Goal: Use online tool/utility: Utilize a website feature to perform a specific function

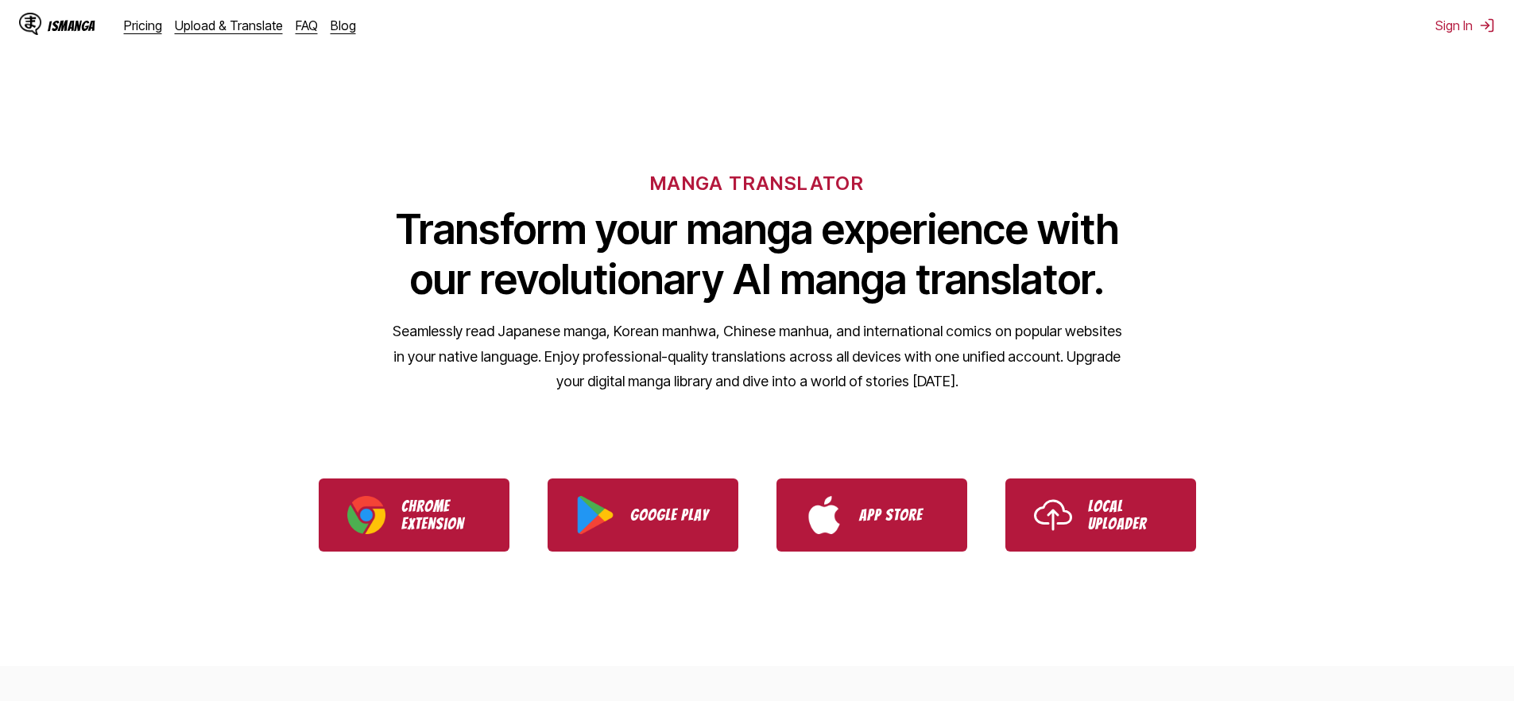
click at [1113, 477] on ul "Chrome Extension Google Play App Store Local Uploader" at bounding box center [757, 514] width 1514 height 111
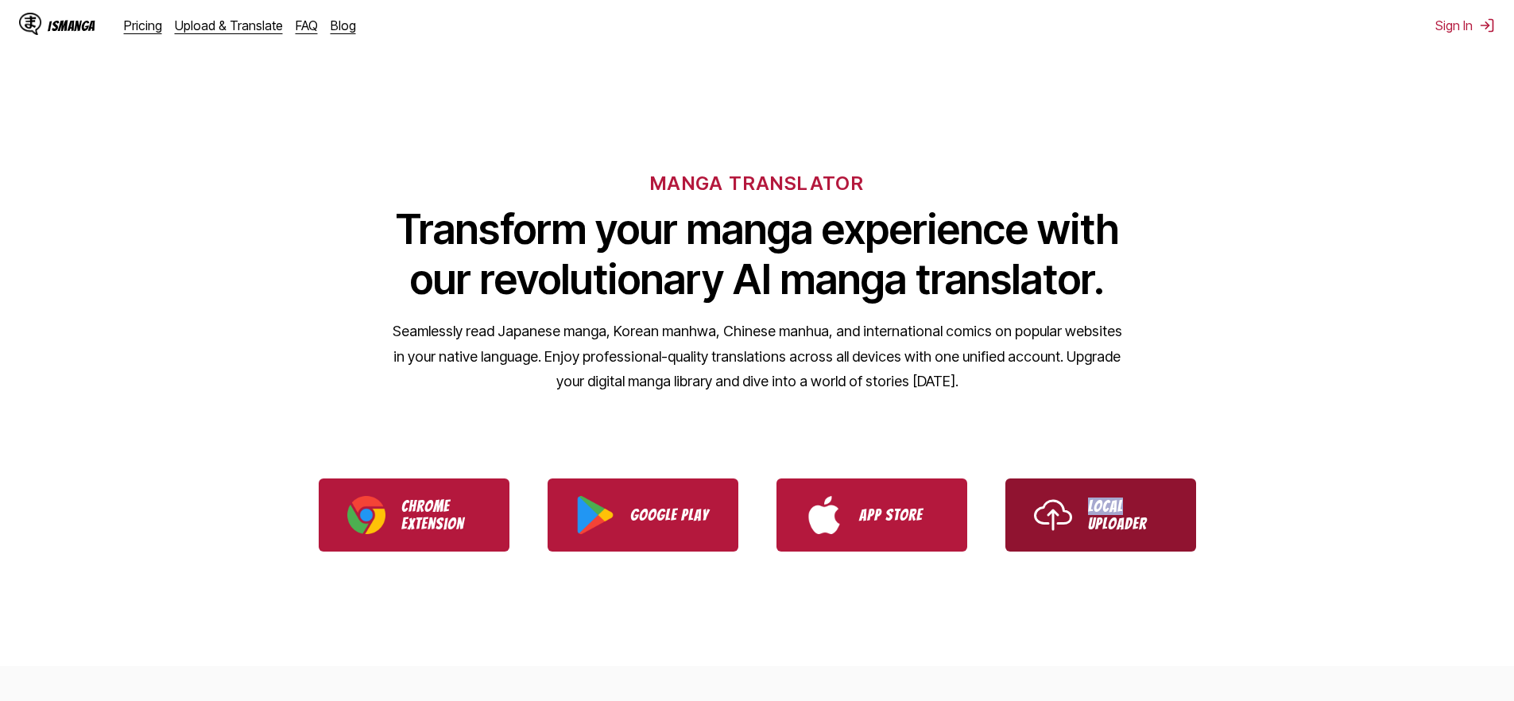
click at [1110, 499] on p "Local Uploader" at bounding box center [1127, 514] width 79 height 35
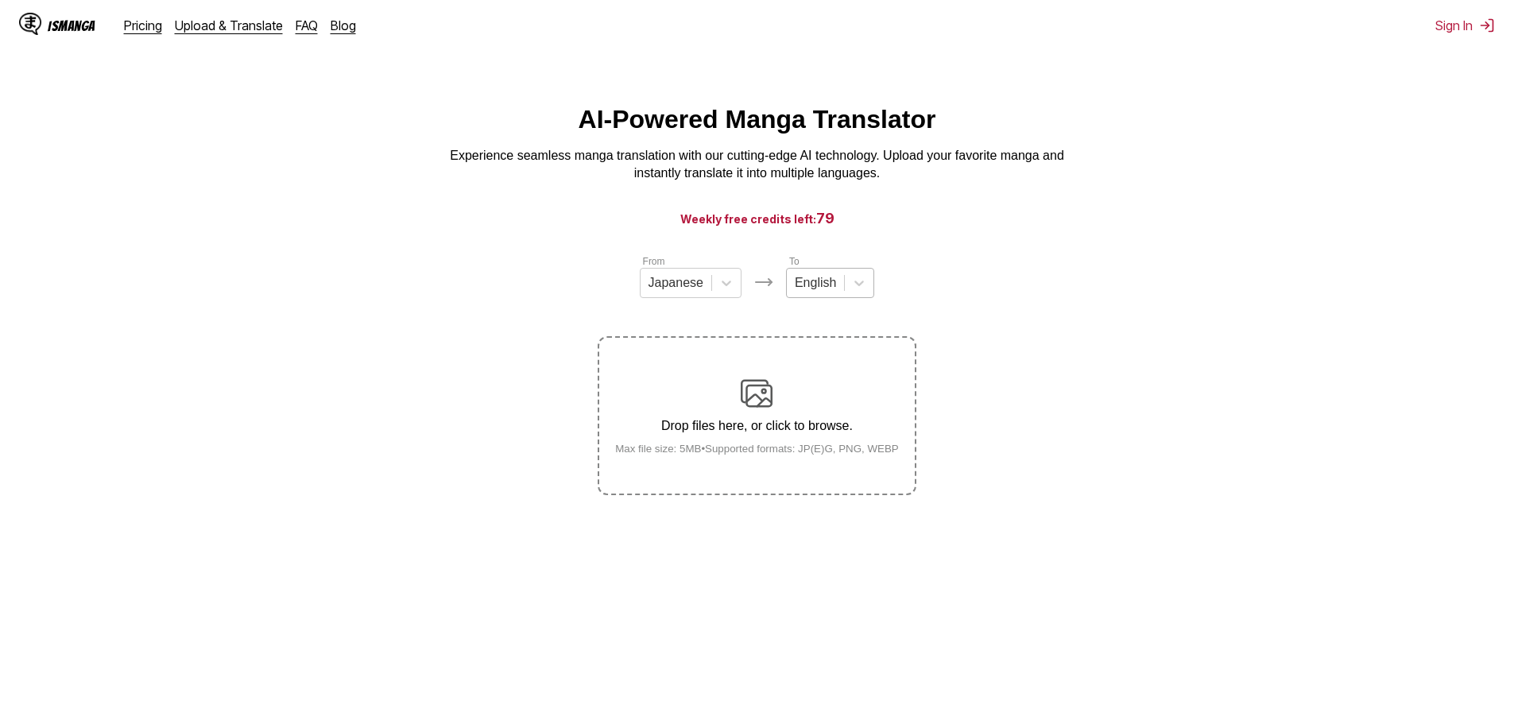
click at [822, 286] on div at bounding box center [815, 282] width 41 height 17
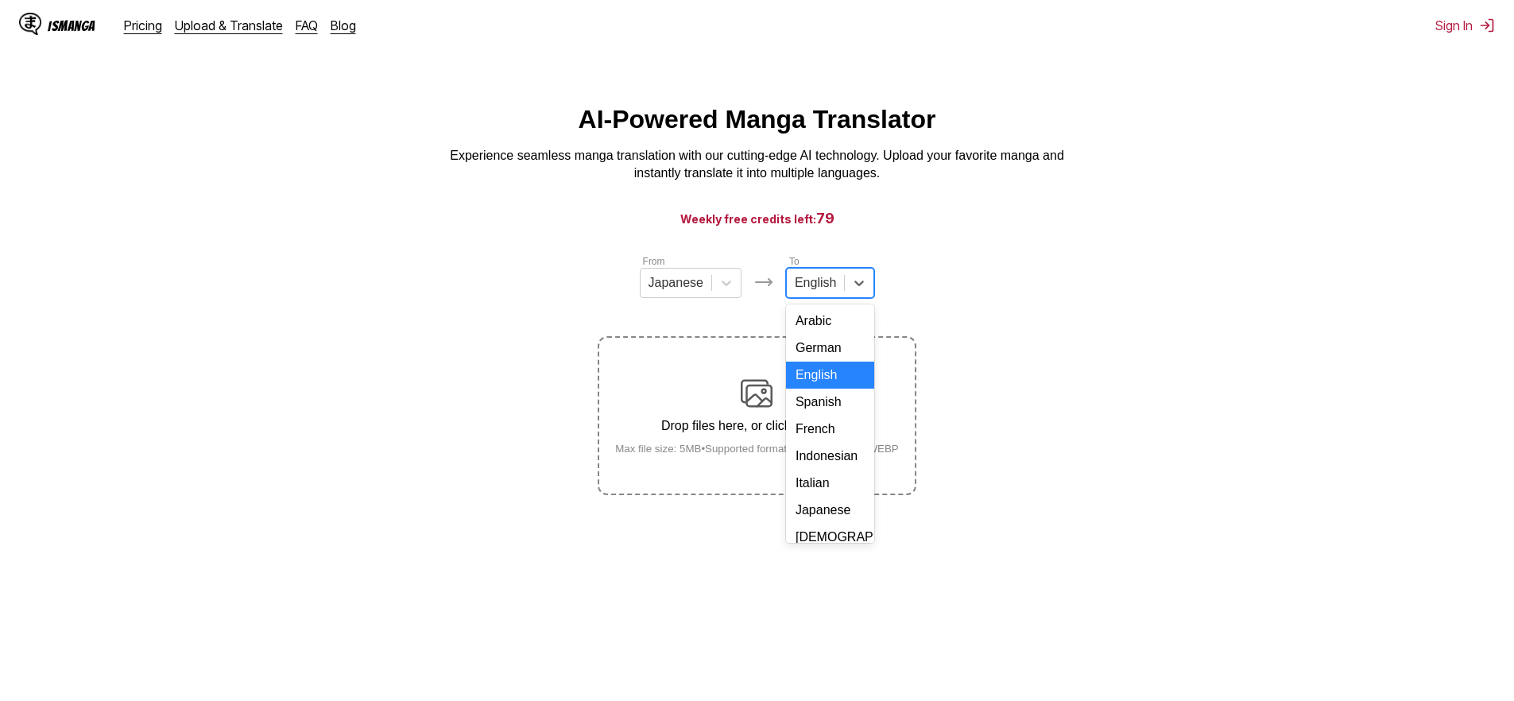
scroll to position [239, 0]
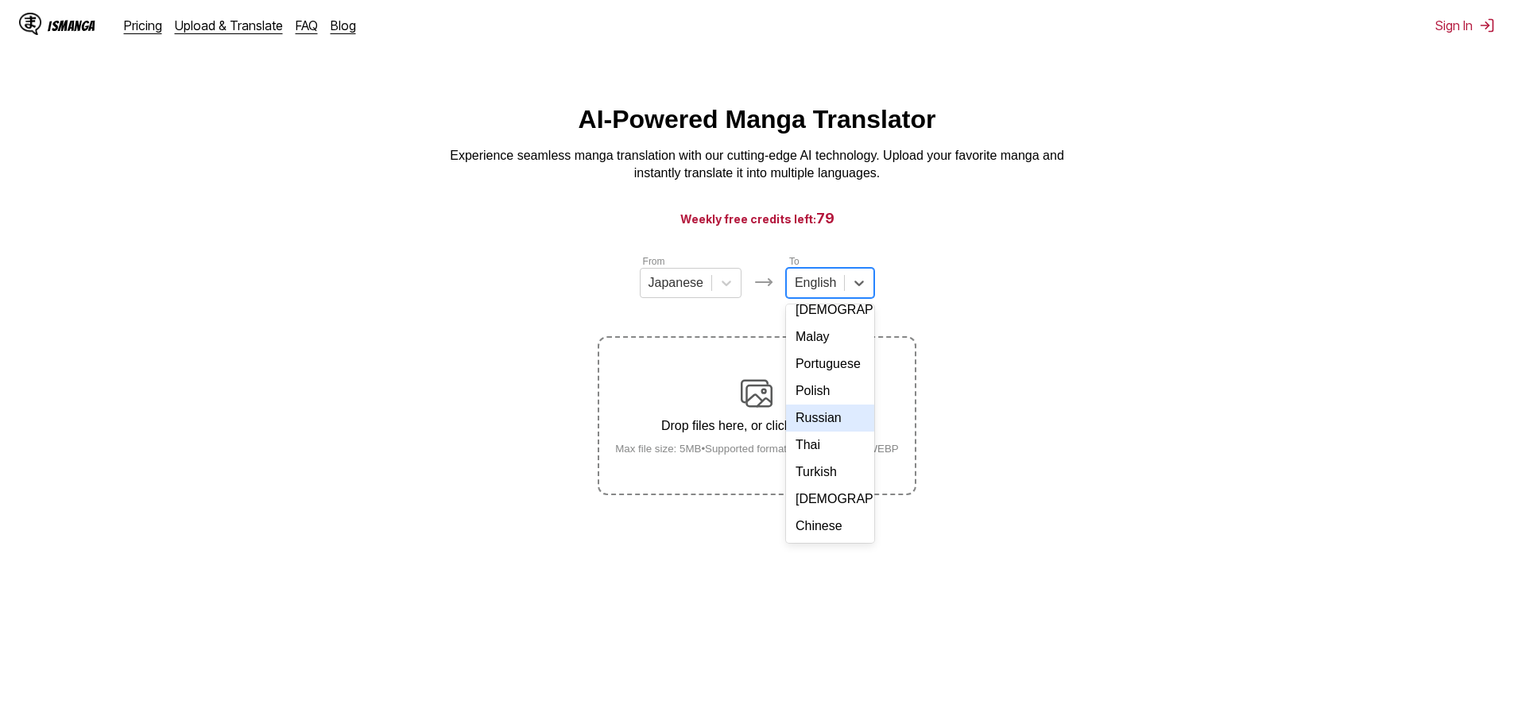
click at [829, 414] on div "Russian" at bounding box center [830, 417] width 88 height 27
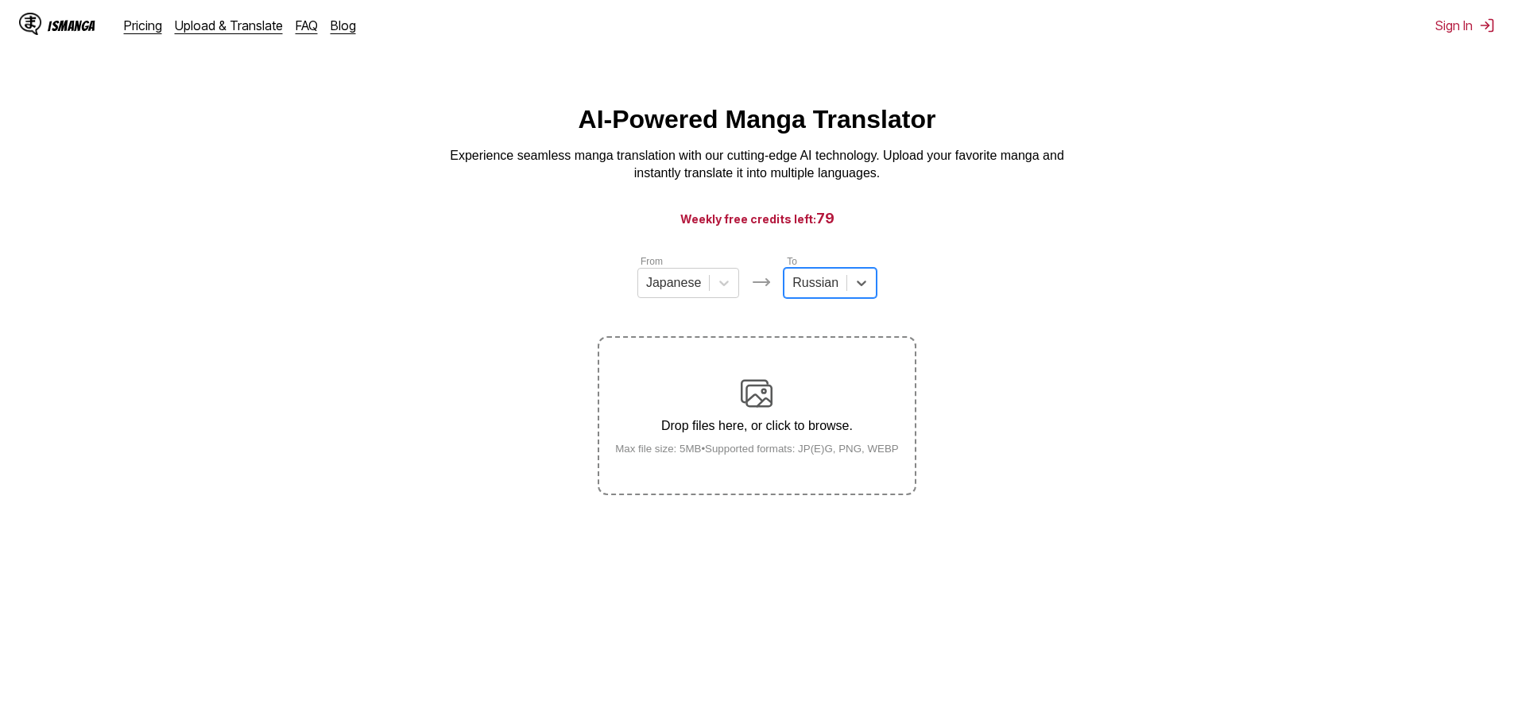
click at [779, 416] on div "Drop files here, or click to browse. Max file size: 5MB • Supported formats: JP…" at bounding box center [756, 415] width 309 height 77
click at [0, 0] on input "Drop files here, or click to browse. Max file size: 5MB • Supported formats: JP…" at bounding box center [0, 0] width 0 height 0
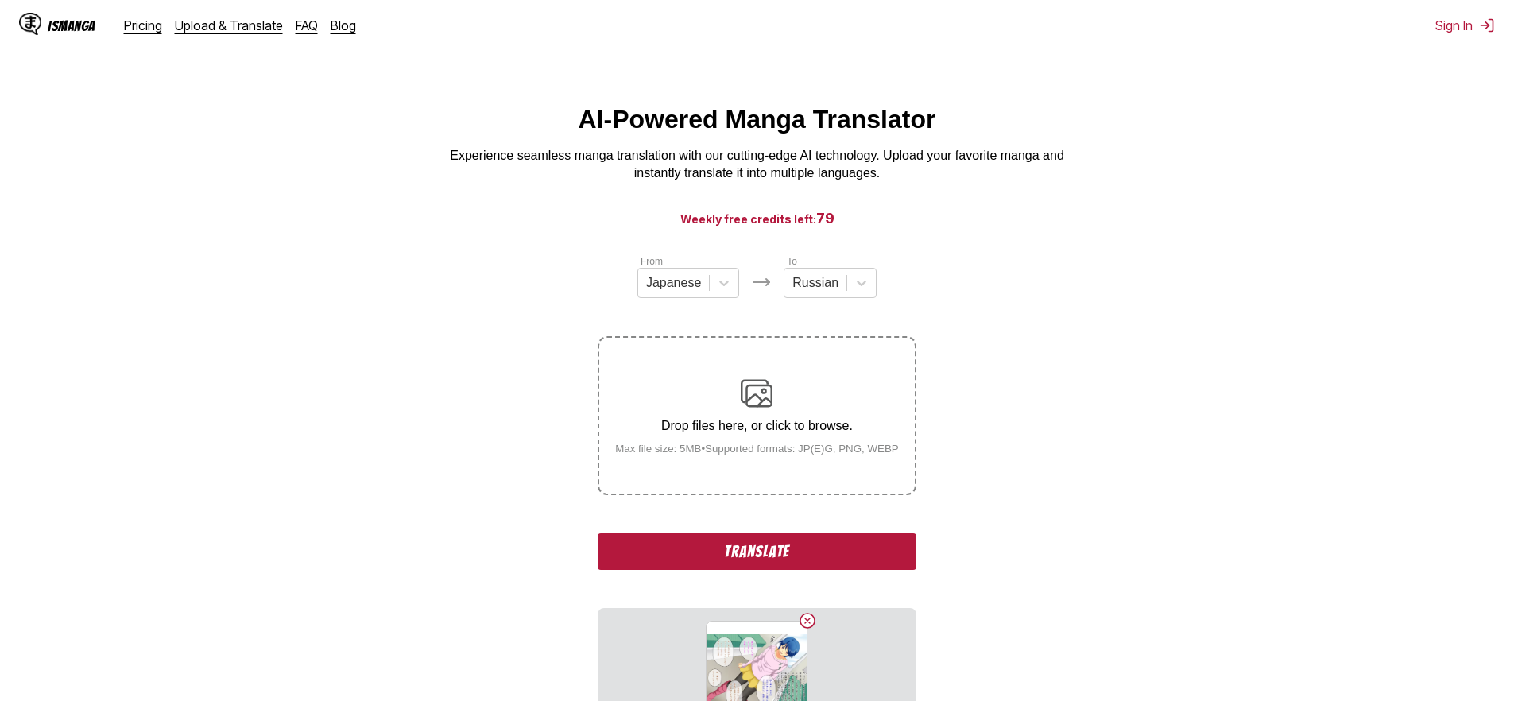
click at [769, 570] on button "Translate" at bounding box center [757, 551] width 318 height 37
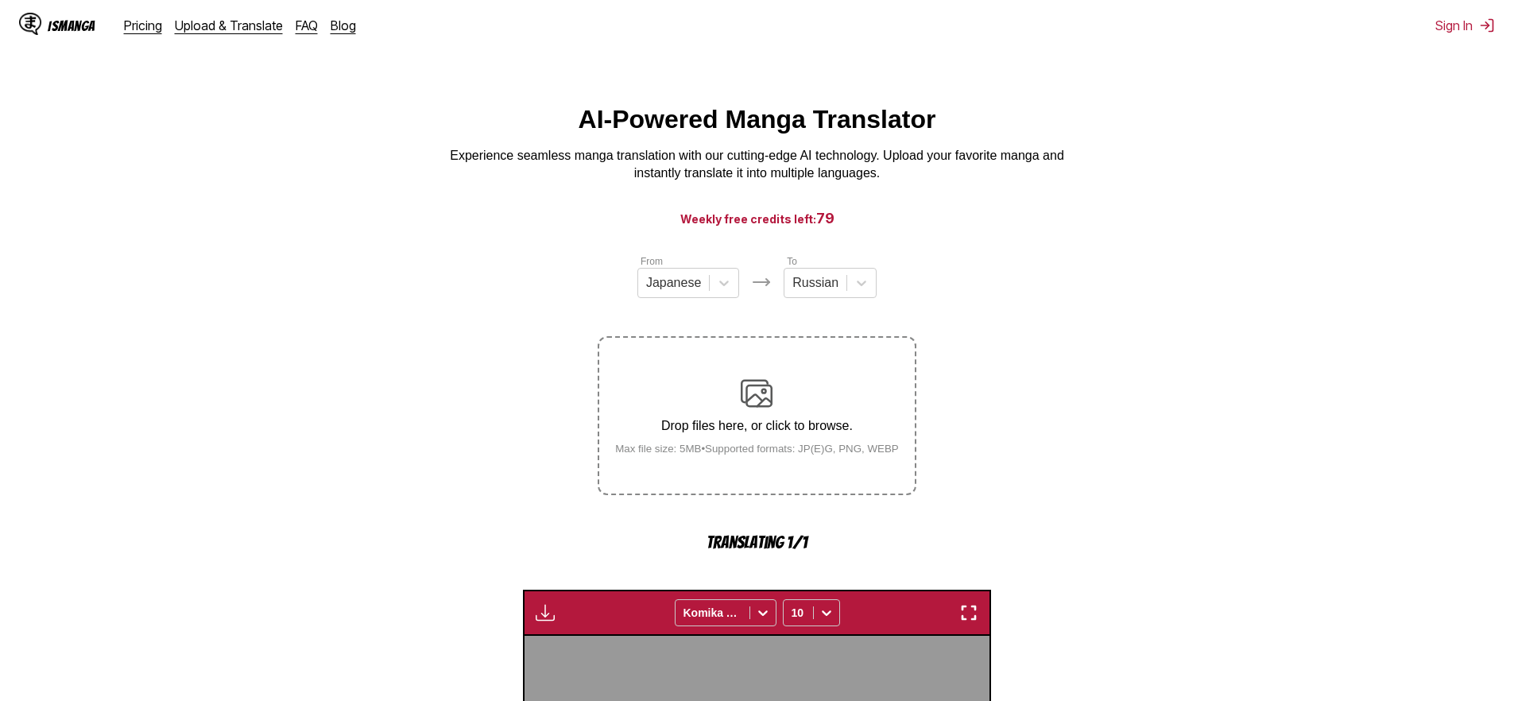
scroll to position [489, 0]
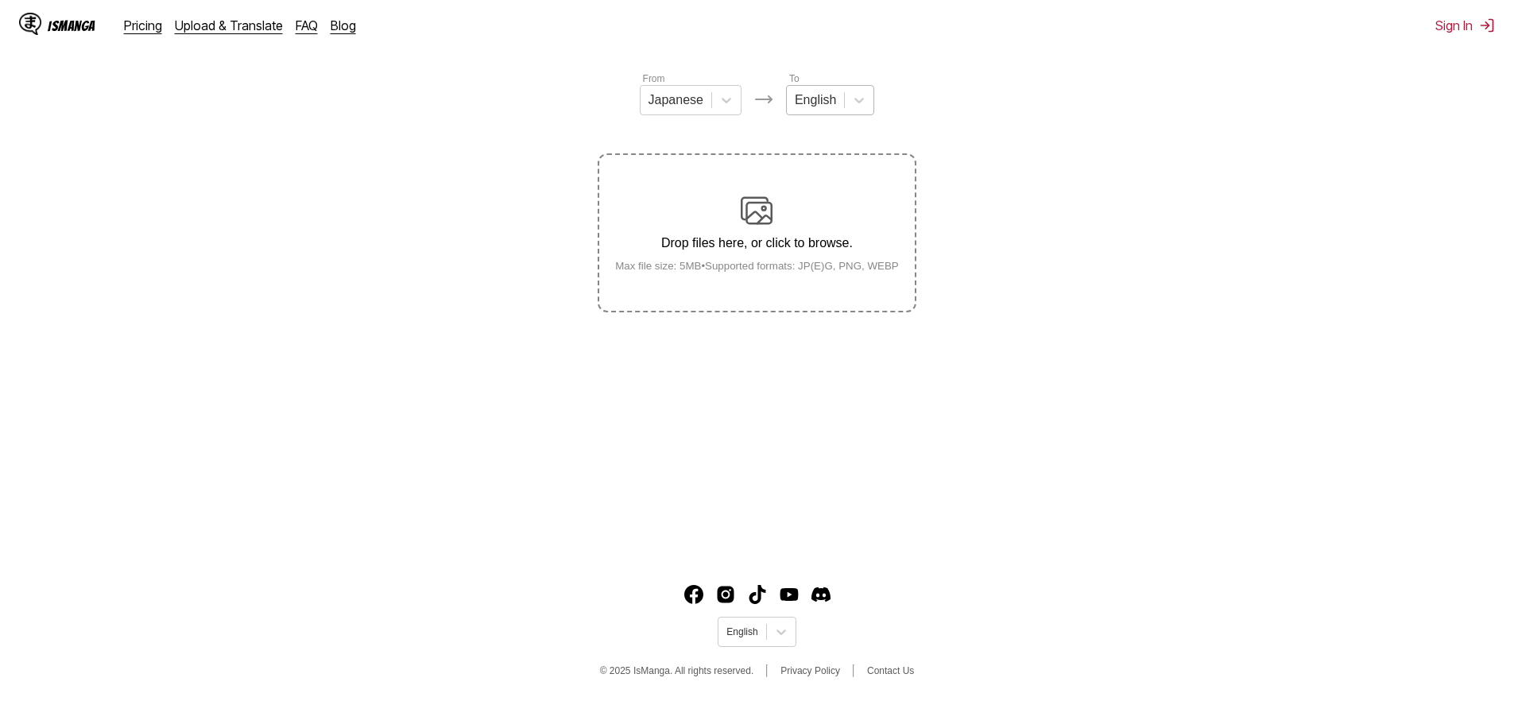
click at [818, 106] on div at bounding box center [815, 99] width 41 height 17
click at [822, 112] on div "English" at bounding box center [815, 100] width 57 height 24
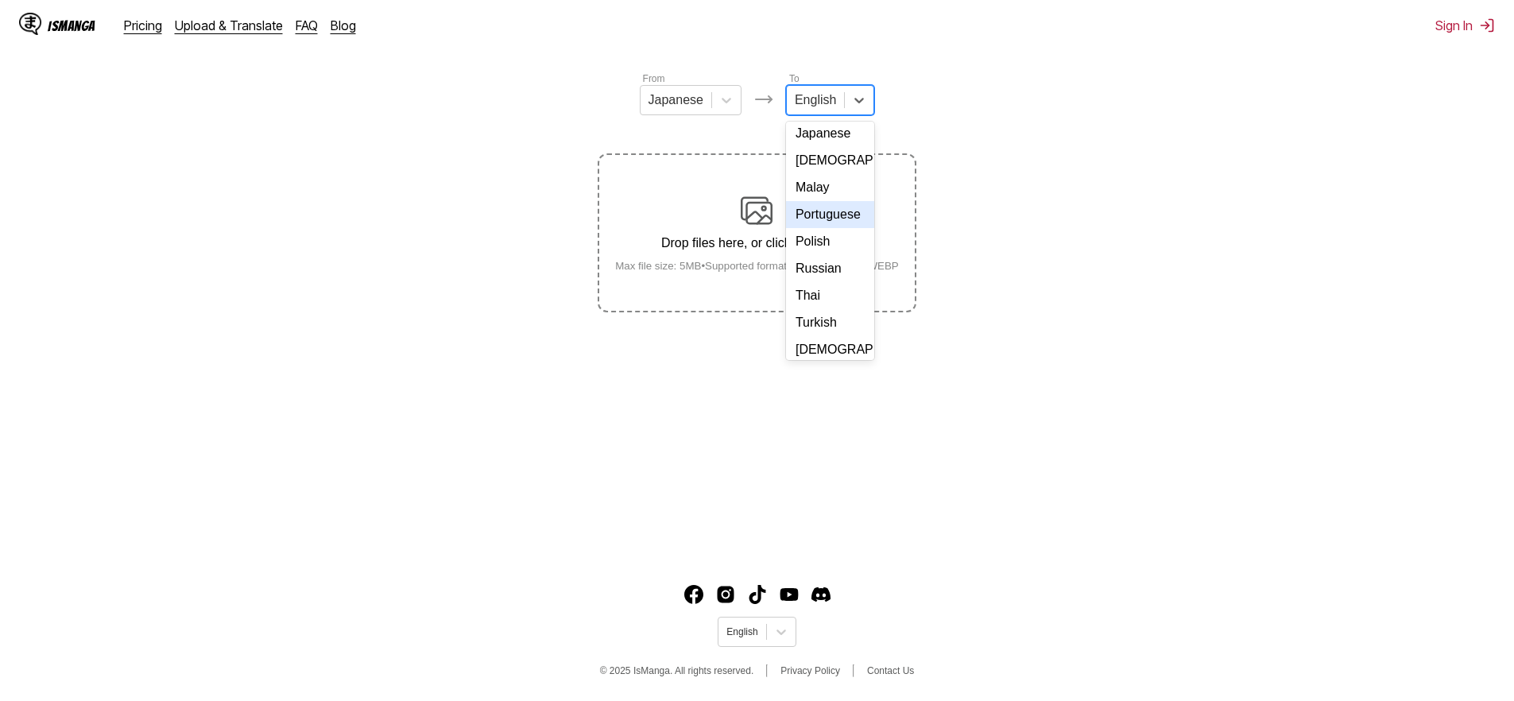
scroll to position [193, 0]
click at [832, 265] on div "Russian" at bounding box center [830, 269] width 88 height 27
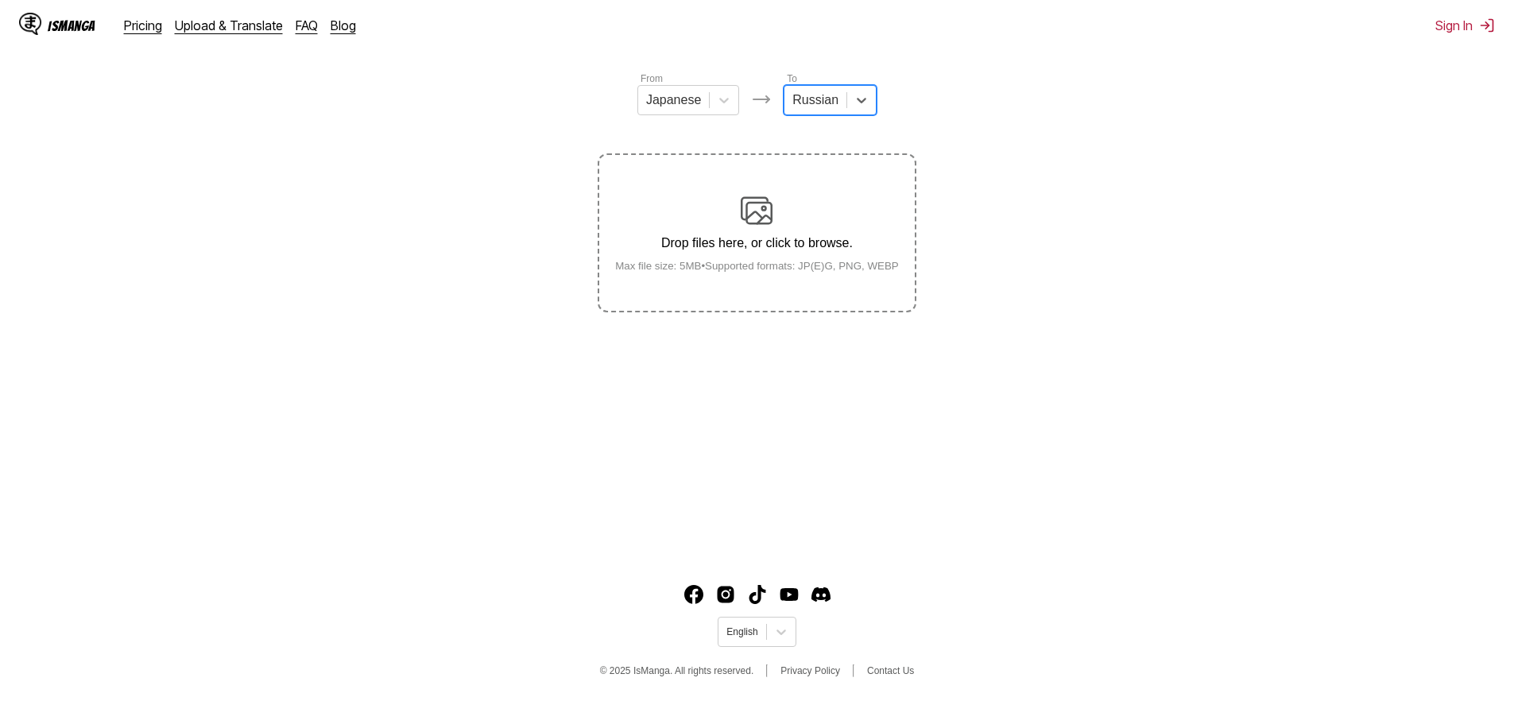
click at [768, 208] on img at bounding box center [757, 211] width 32 height 32
click at [0, 0] on input "Drop files here, or click to browse. Max file size: 5MB • Supported formats: JP…" at bounding box center [0, 0] width 0 height 0
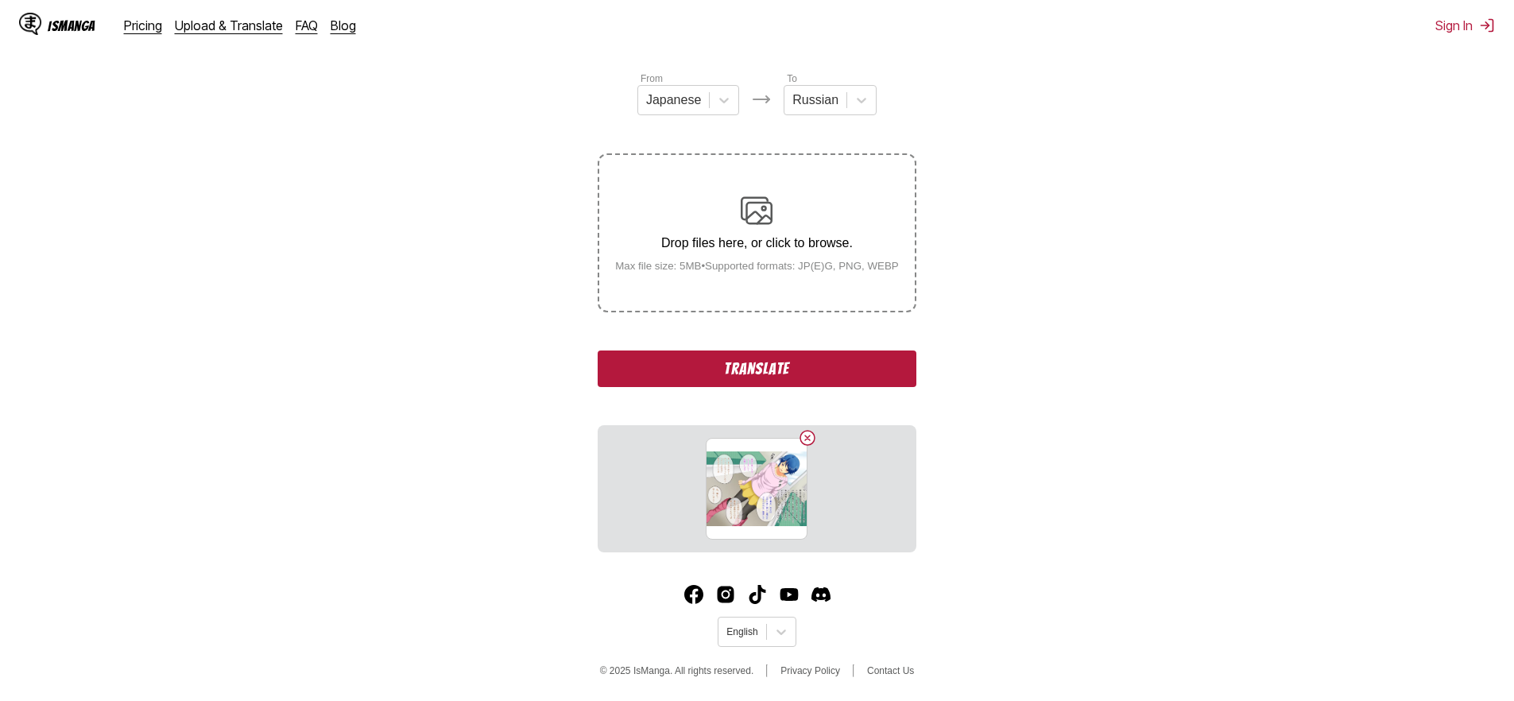
click at [749, 387] on button "Translate" at bounding box center [757, 368] width 318 height 37
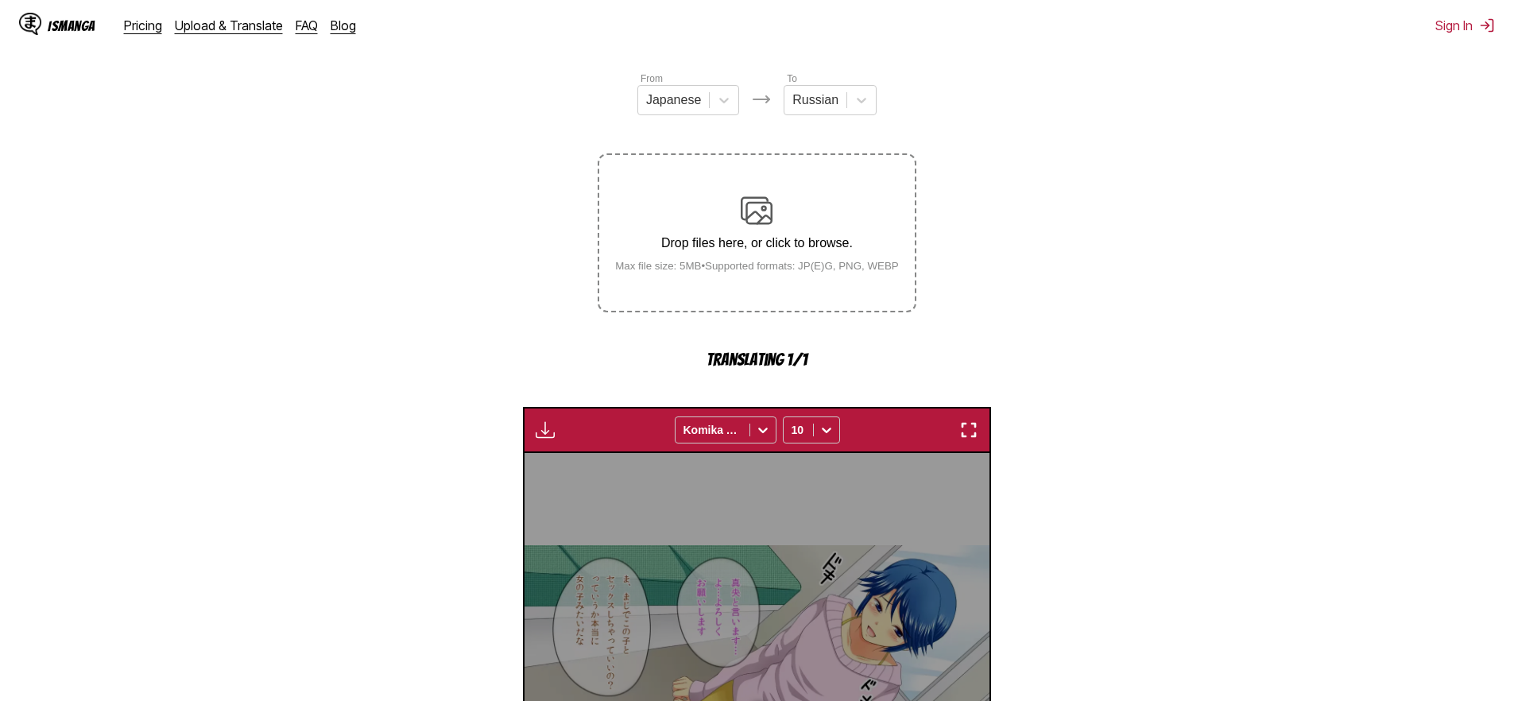
scroll to position [489, 0]
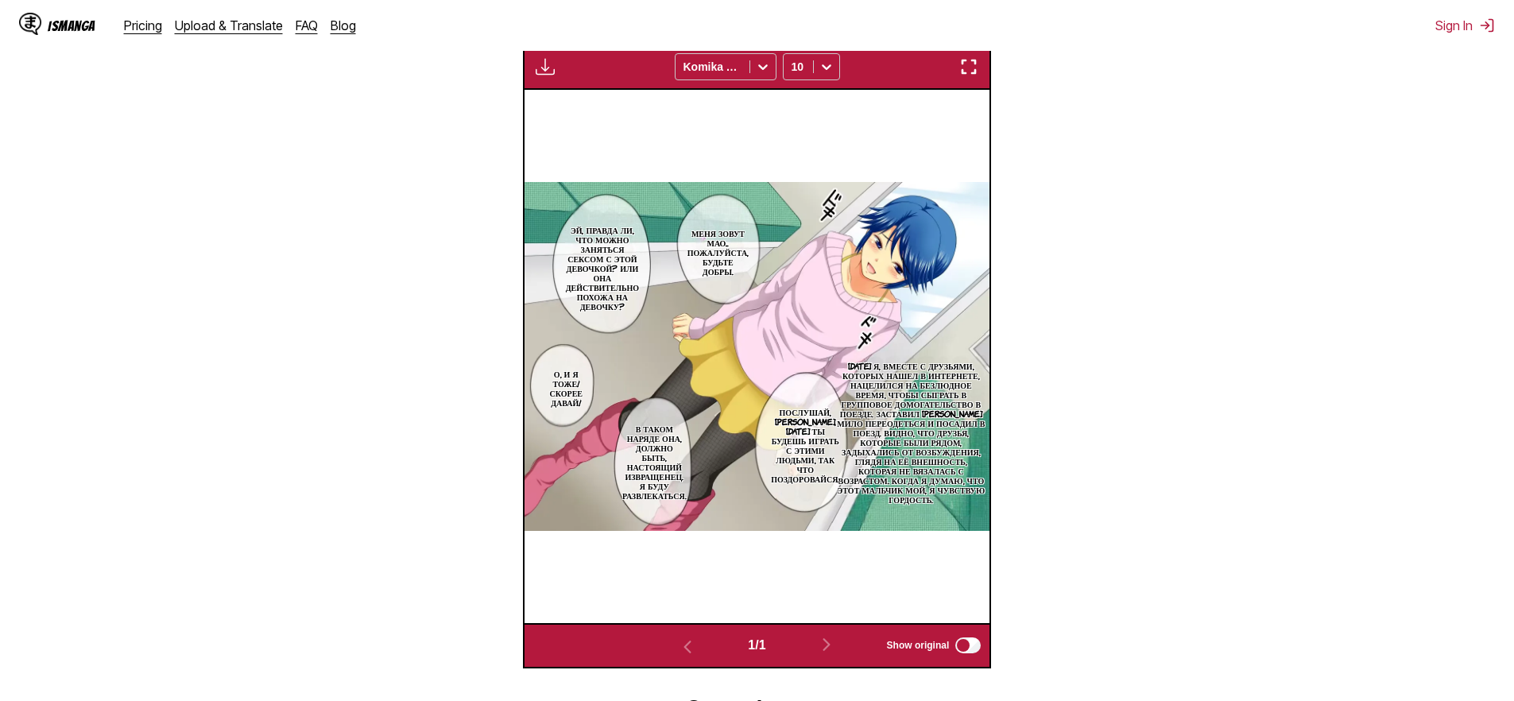
click at [944, 401] on p "[DATE] я, вместе с друзьями, которых нашел в интернете, нацелился на безлюдное …" at bounding box center [911, 432] width 158 height 149
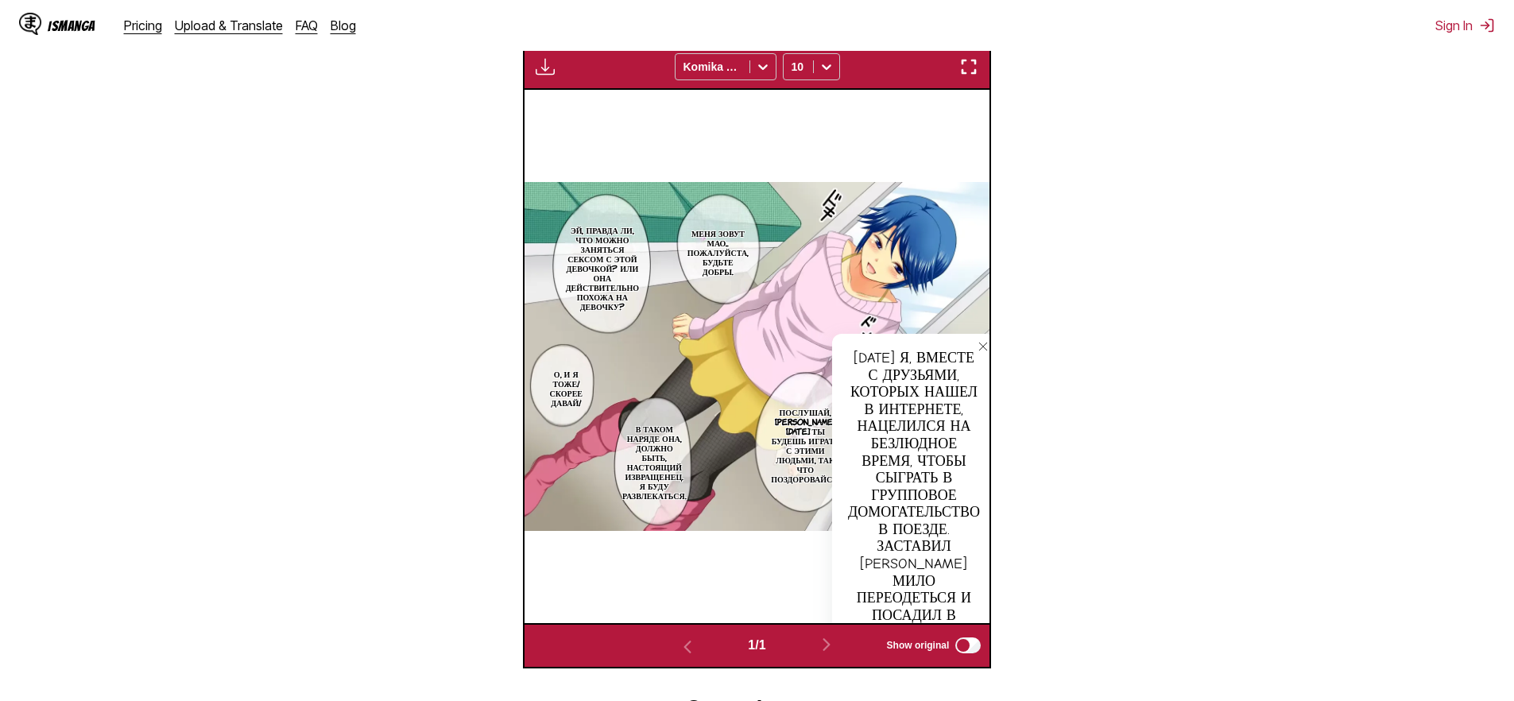
click at [985, 352] on icon "close-tooltip" at bounding box center [982, 346] width 11 height 11
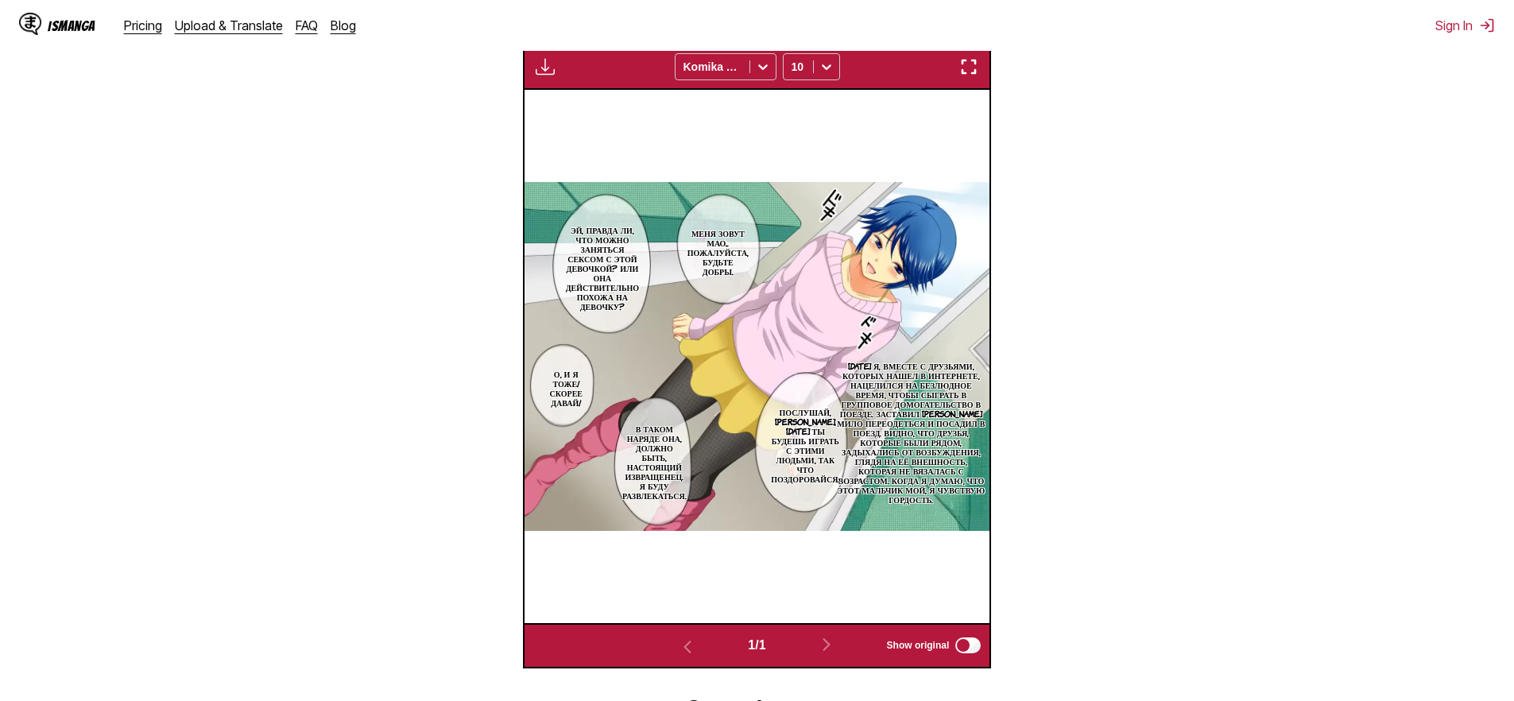
click at [940, 463] on p "[DATE] я, вместе с друзьями, которых нашел в интернете, нацелился на безлюдное …" at bounding box center [911, 432] width 158 height 149
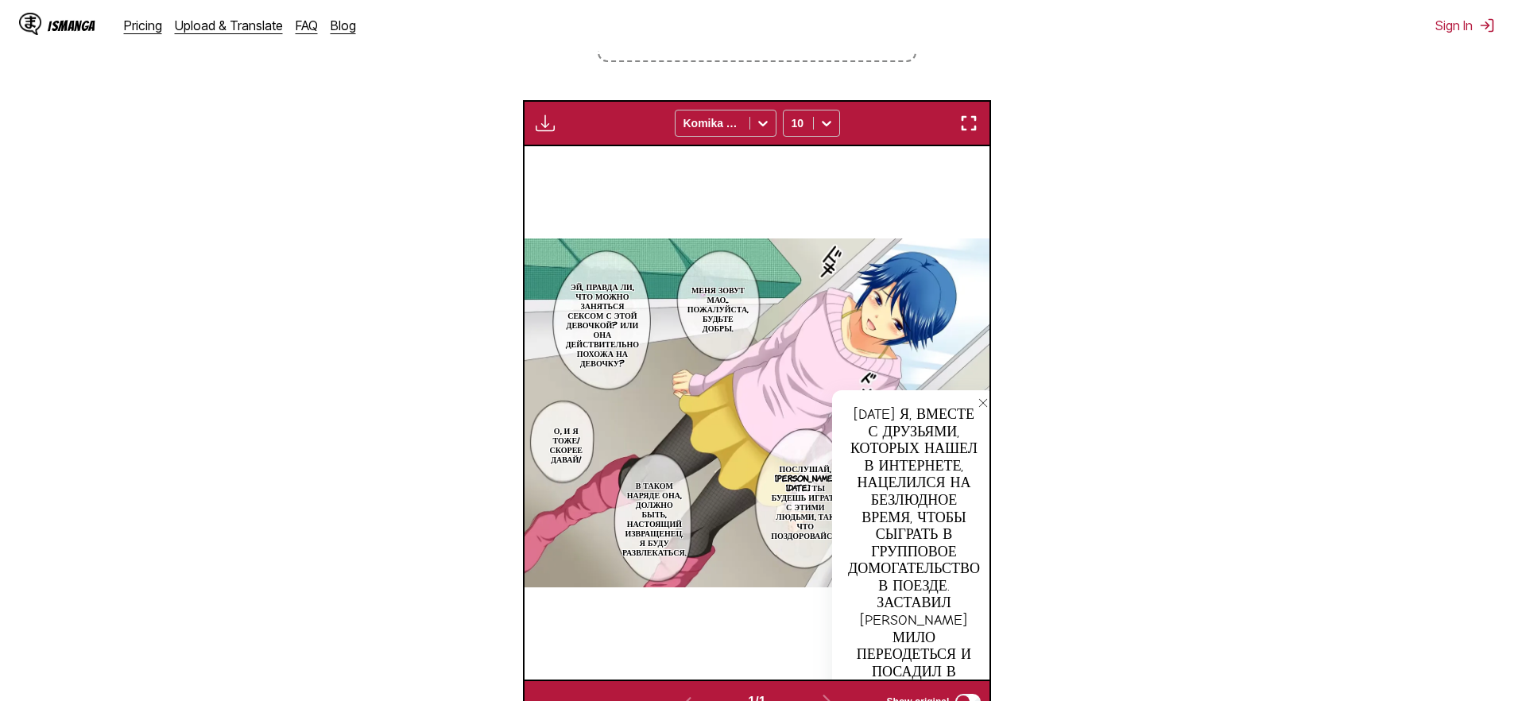
scroll to position [413, 0]
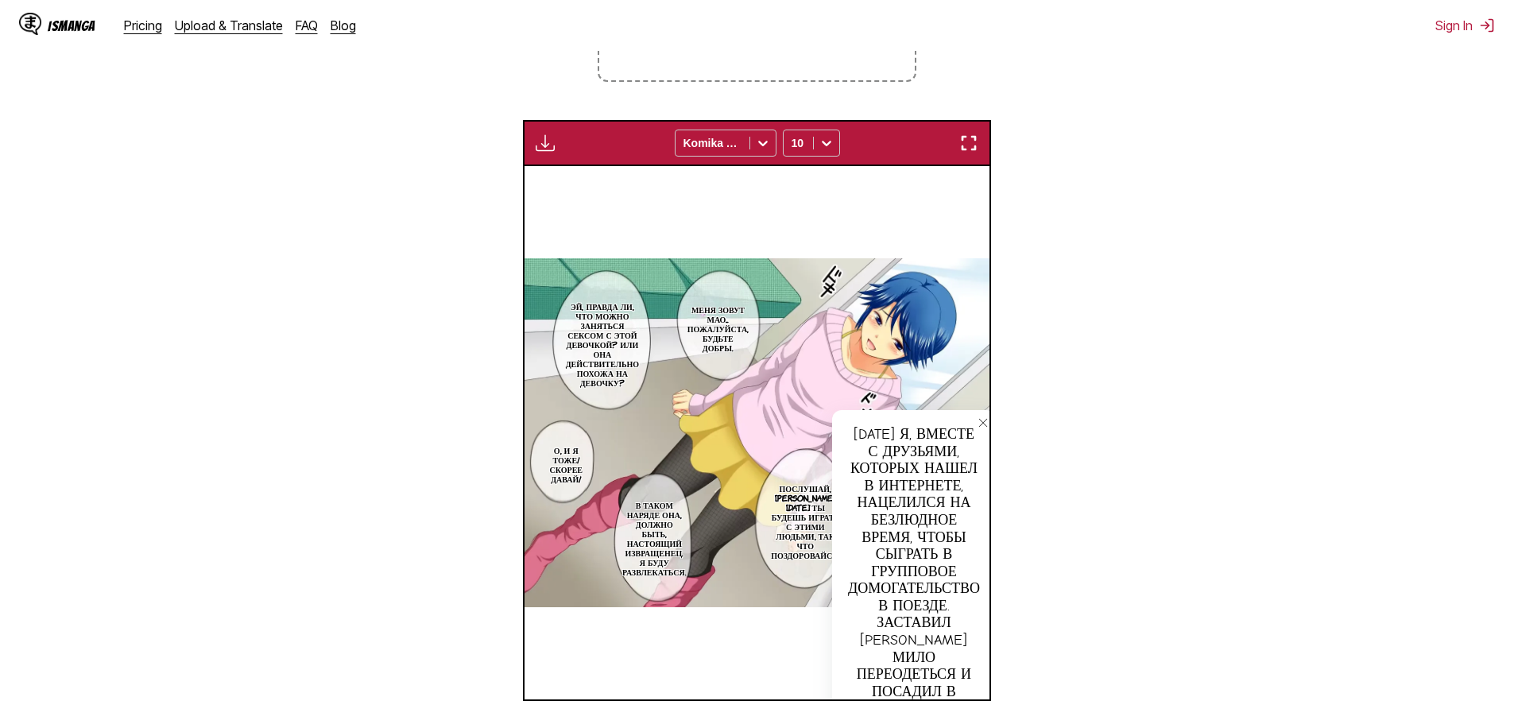
click at [969, 153] on img "button" at bounding box center [968, 142] width 19 height 19
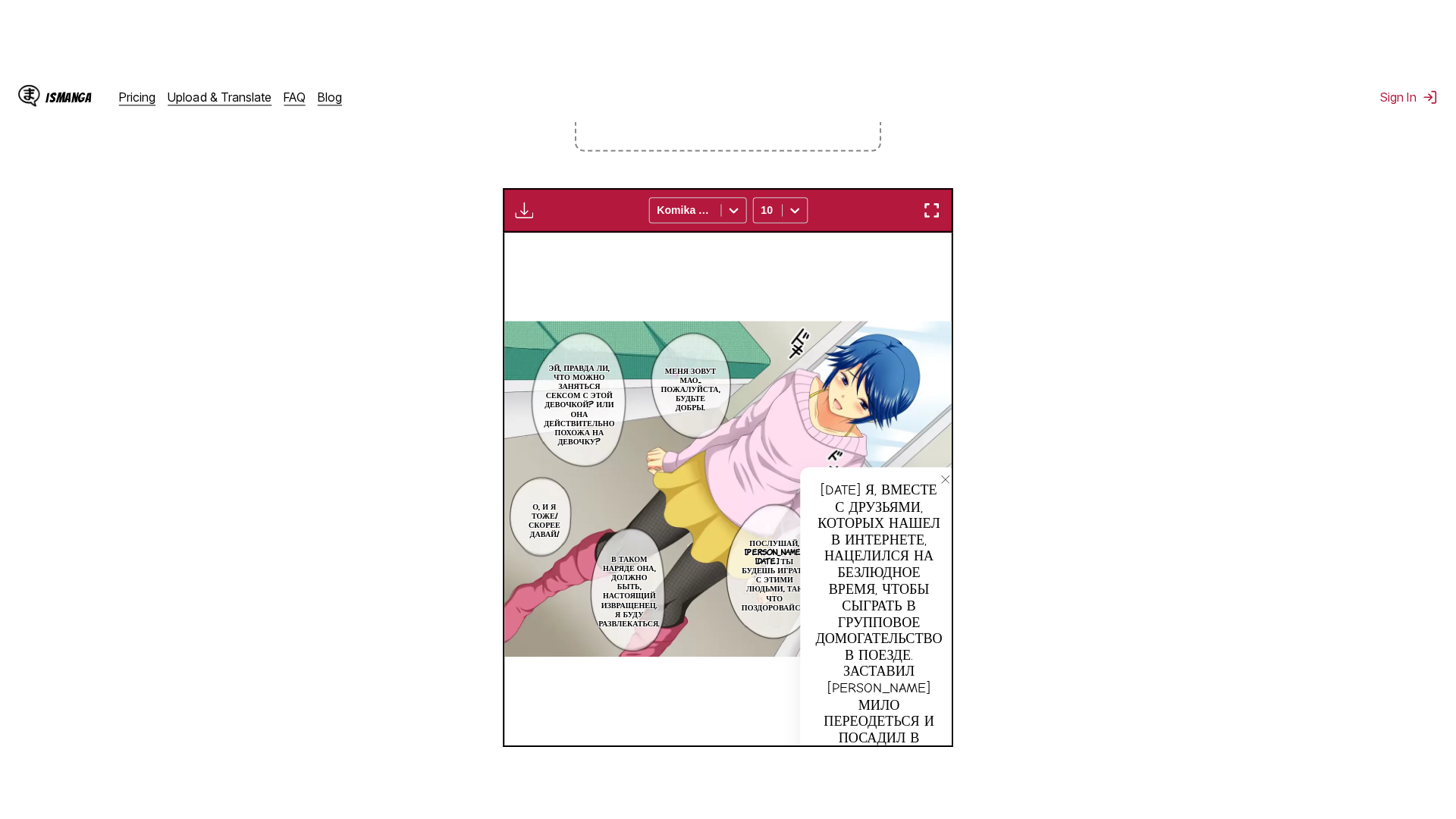
scroll to position [159, 0]
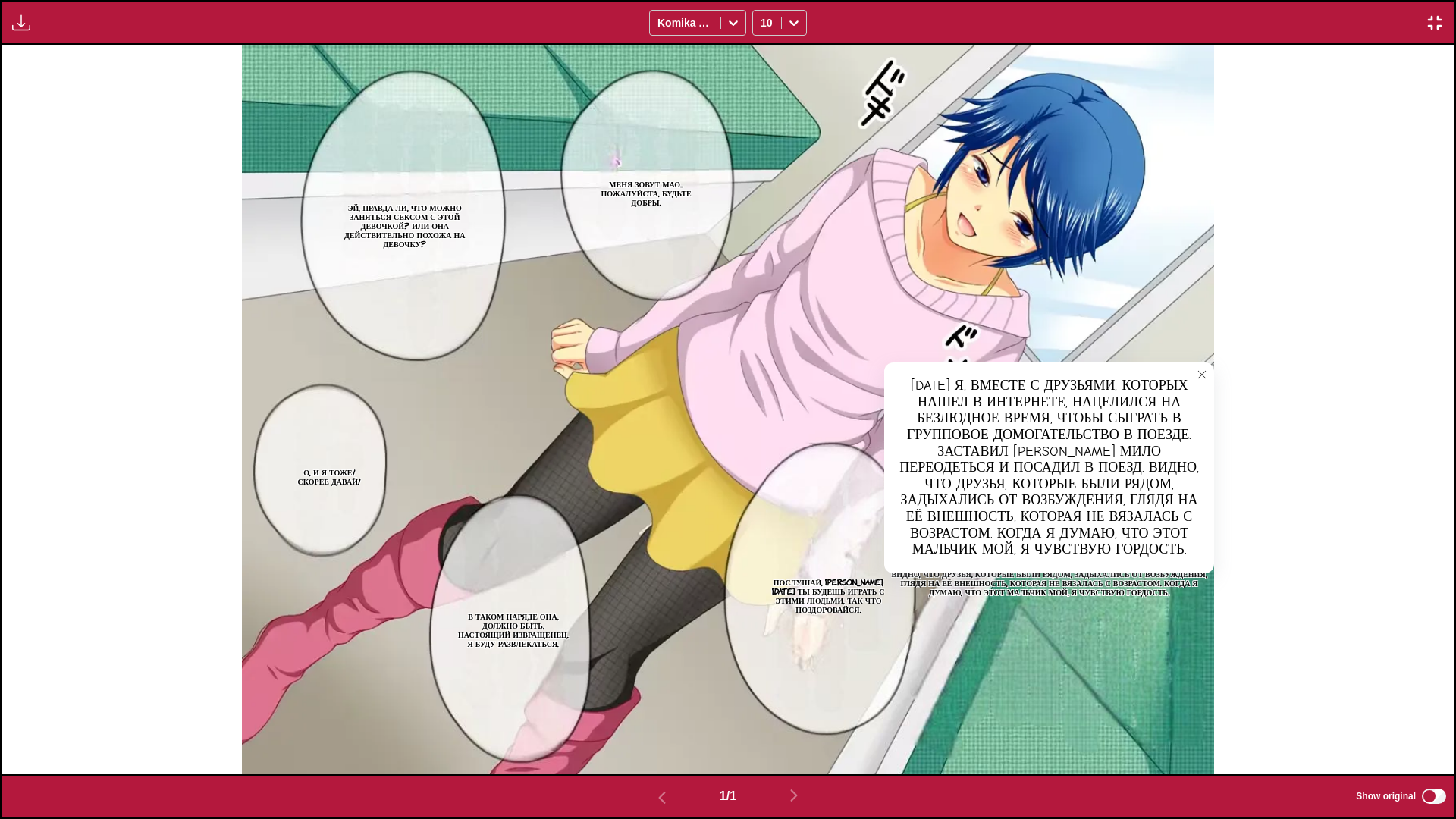
click at [1198, 380] on button "close-tooltip" at bounding box center [1201, 374] width 24 height 24
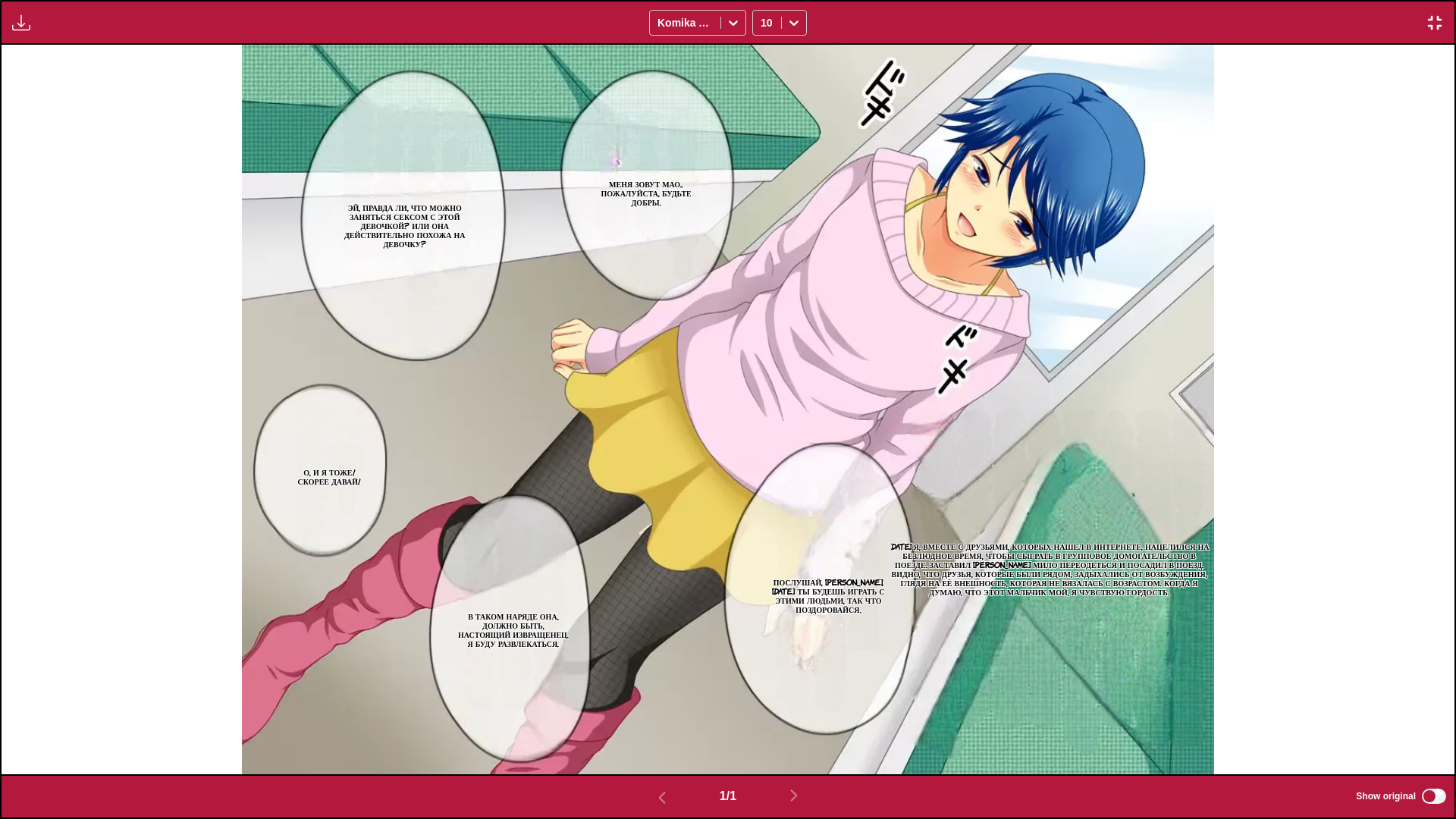
click at [1434, 24] on img "button" at bounding box center [1434, 22] width 18 height 18
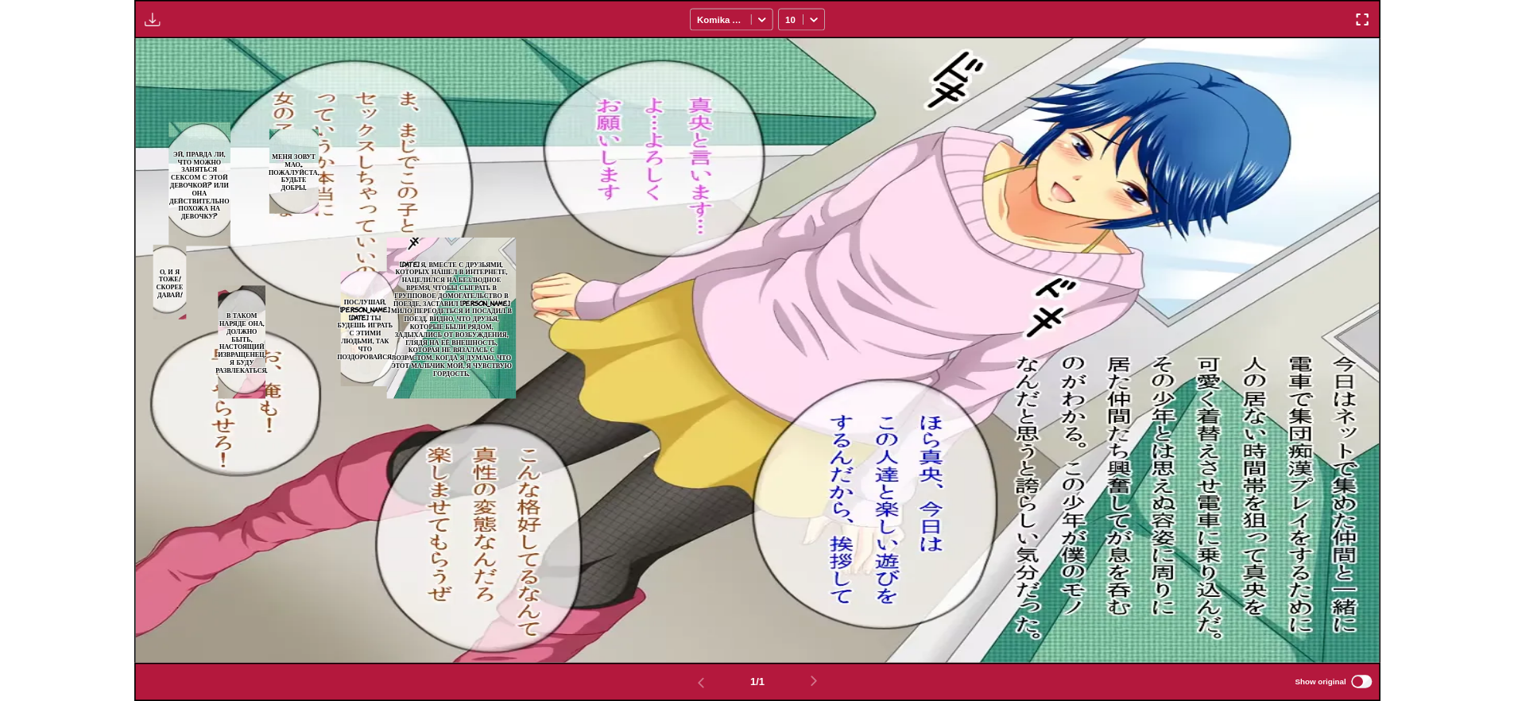
scroll to position [433, 0]
